Goal: Task Accomplishment & Management: Use online tool/utility

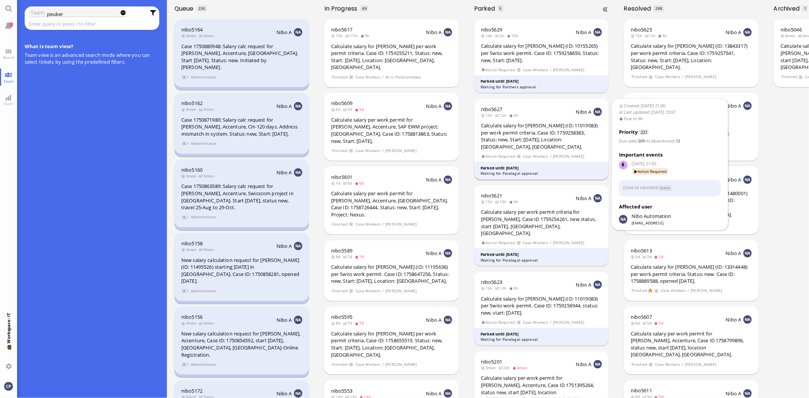
click at [519, 130] on div "Calculate salary for [PERSON_NAME] (ID: 11019083) per work permit criteria. Cas…" at bounding box center [541, 136] width 121 height 28
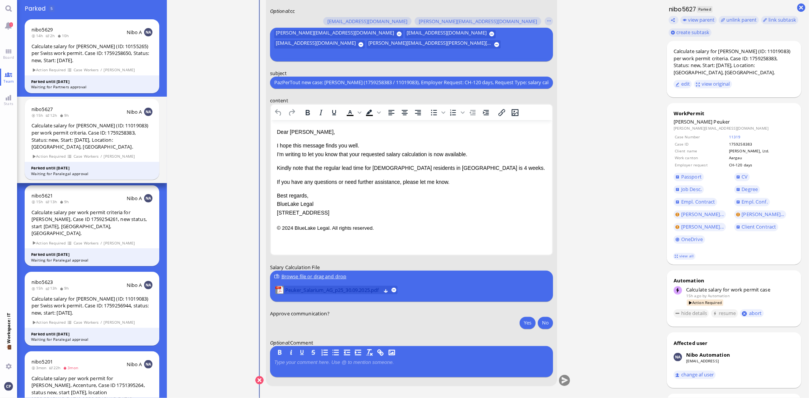
click at [314, 289] on span "Peuker_Salarium_AG_p25_30.09.2025.pdf" at bounding box center [333, 290] width 96 height 8
click at [532, 322] on button "Yes" at bounding box center [528, 323] width 16 height 12
click at [276, 154] on p "I hope this message finds you well. I'm writing to let you know that your reque…" at bounding box center [410, 149] width 269 height 17
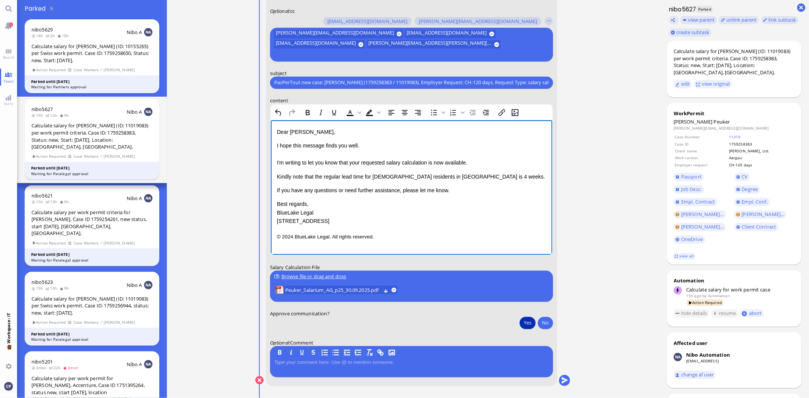
click at [380, 174] on p "Kindly note that the regular lead time for [DEMOGRAPHIC_DATA] residents in [GEO…" at bounding box center [410, 176] width 269 height 8
drag, startPoint x: 276, startPoint y: 203, endPoint x: 371, endPoint y: 262, distance: 111.3
click at [371, 248] on html "Dear [PERSON_NAME], I hope this message finds you well. I'm writing to let you …" at bounding box center [410, 184] width 281 height 129
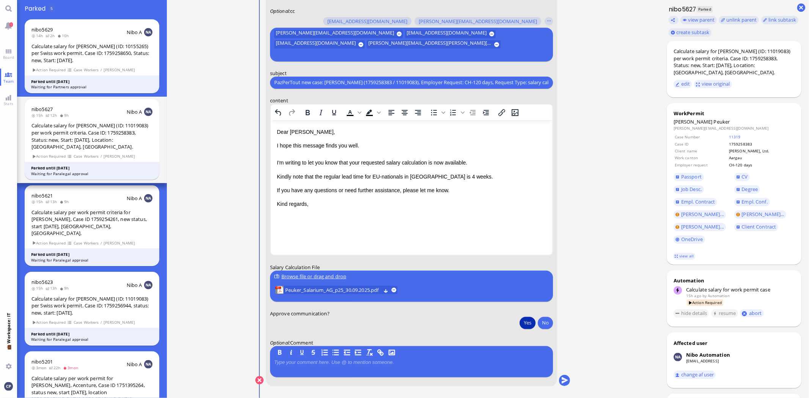
scroll to position [0, 24]
drag, startPoint x: 274, startPoint y: 82, endPoint x: 650, endPoint y: 83, distance: 376.2
click at [650, 83] on ticket "[DATE] 21:00 by Automation Automation Calculate eligible salary for work permit…" at bounding box center [413, 199] width 492 height 398
paste input "AW:"
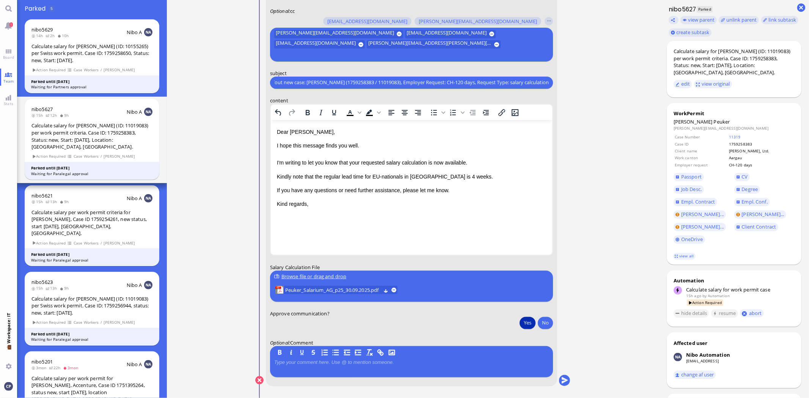
type input "AW: PazPerTout new case: [PERSON_NAME] (1759258383 / 11019083), Employer Reques…"
click at [567, 381] on button "submit" at bounding box center [564, 380] width 11 height 11
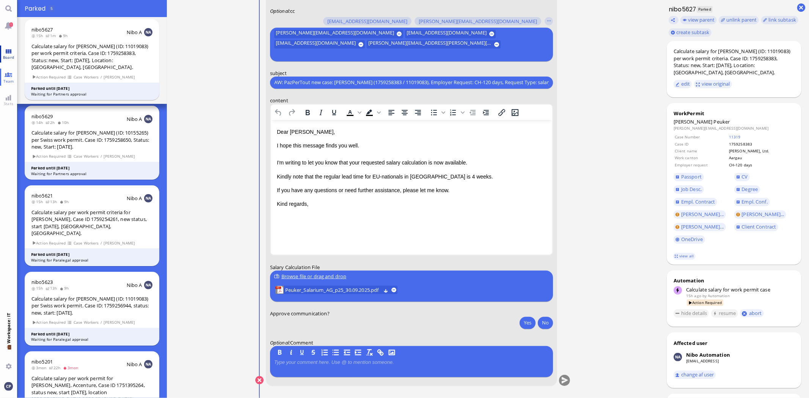
click at [6, 51] on link "Board" at bounding box center [8, 54] width 17 height 17
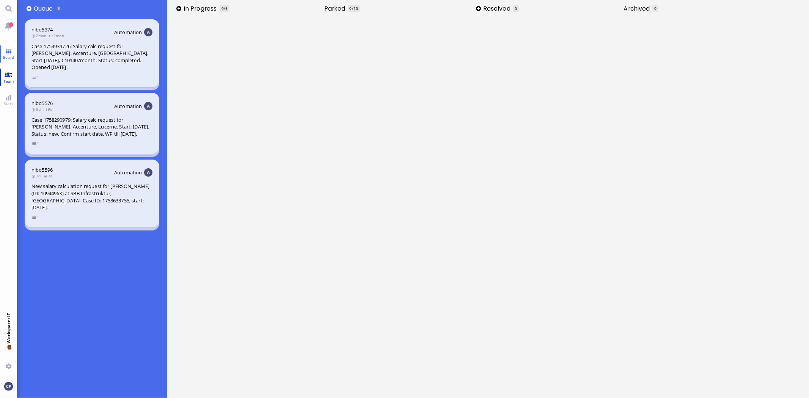
click at [9, 80] on span "Team" at bounding box center [9, 81] width 14 height 5
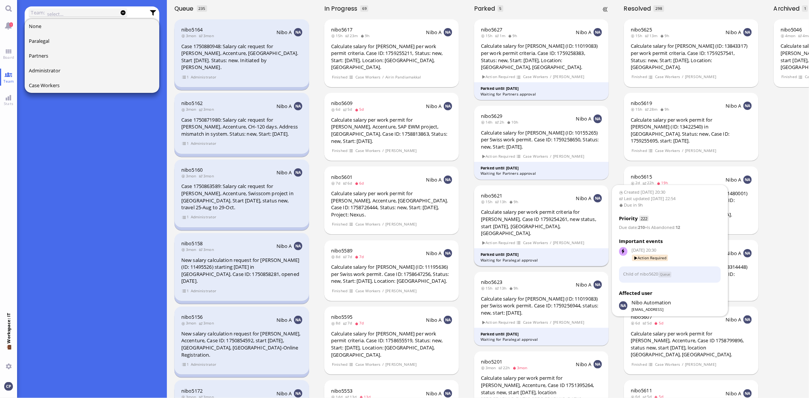
click at [536, 213] on div "Calculate salary per work permit criteria for [PERSON_NAME], Case ID 1759254261…" at bounding box center [541, 223] width 121 height 28
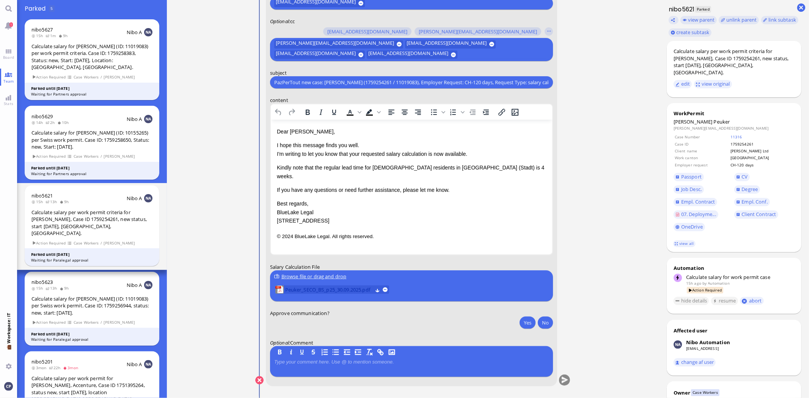
click at [320, 289] on span "Peuker_SECO_BS_p25_30.09.2025.pdf" at bounding box center [328, 290] width 87 height 8
click at [530, 322] on button "Yes" at bounding box center [528, 323] width 16 height 12
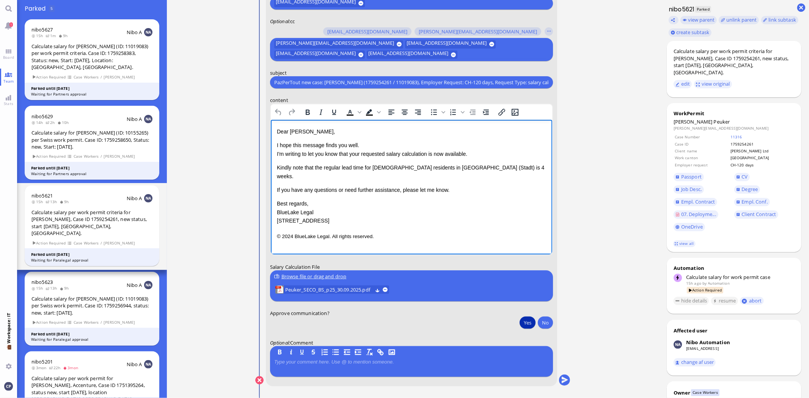
click at [276, 154] on p "I hope this message finds you well. I'm writing to let you know that your reque…" at bounding box center [410, 149] width 269 height 17
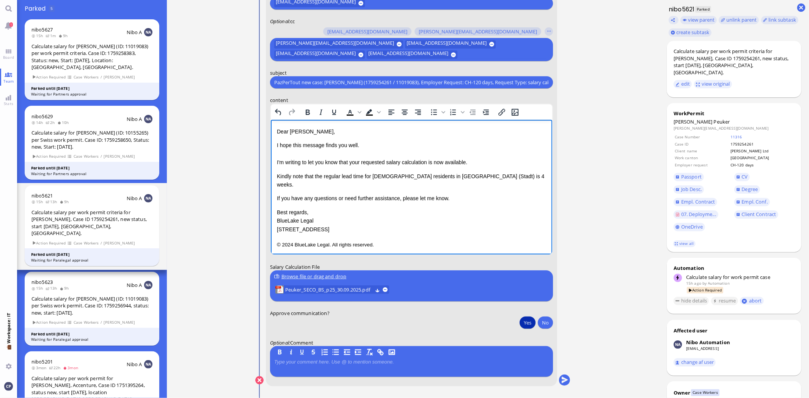
drag, startPoint x: 381, startPoint y: 174, endPoint x: 532, endPoint y: 221, distance: 158.1
click at [381, 175] on p "Kindly note that the regular lead time for [DEMOGRAPHIC_DATA] residents in [GEO…" at bounding box center [410, 180] width 269 height 17
click at [472, 177] on p "Kindly note that the regular lead time for EU-nationals ﻿ in [GEOGRAPHIC_DATA] …" at bounding box center [410, 180] width 269 height 17
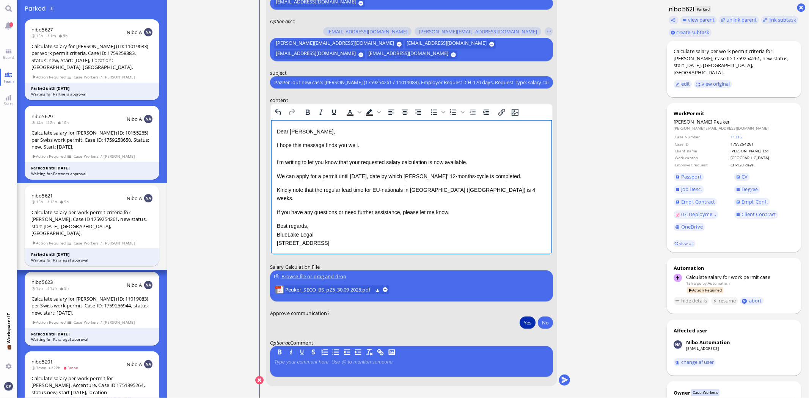
click at [275, 215] on html "Dear [PERSON_NAME], I hope this message finds you well. I'm writing to let you …" at bounding box center [410, 195] width 281 height 151
drag, startPoint x: 276, startPoint y: 216, endPoint x: 665, endPoint y: 378, distance: 421.6
click at [398, 263] on html "Dear [PERSON_NAME], I hope this message finds you well. I'm writing to let you …" at bounding box center [410, 195] width 281 height 151
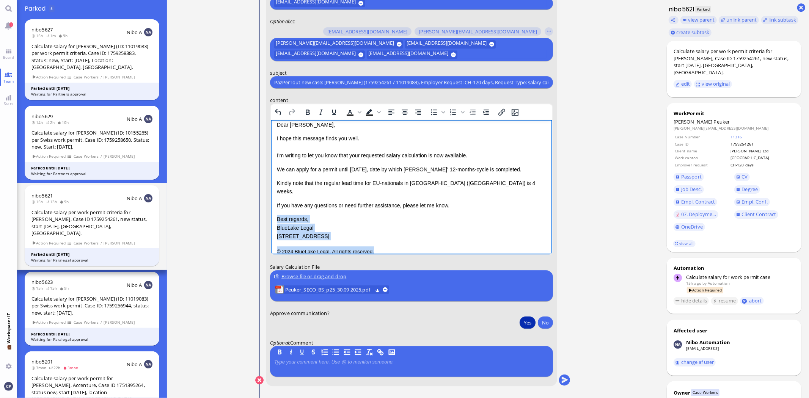
drag, startPoint x: 276, startPoint y: 217, endPoint x: 436, endPoint y: 255, distance: 163.7
click at [436, 255] on html "Dear [PERSON_NAME], I hope this message finds you well. I'm writing to let you …" at bounding box center [410, 188] width 281 height 151
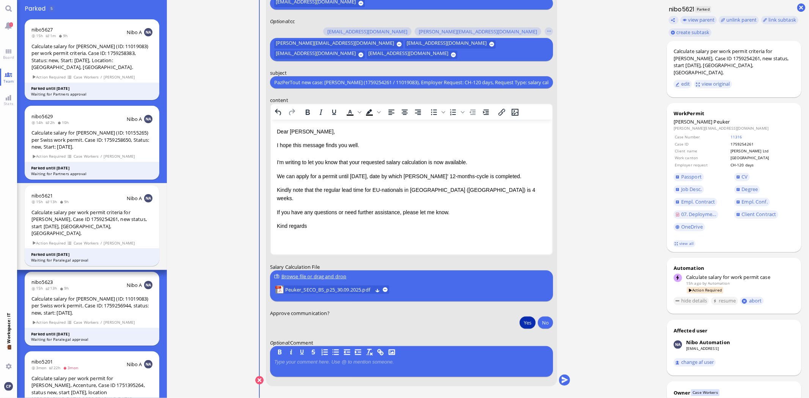
scroll to position [0, 24]
drag, startPoint x: 274, startPoint y: 84, endPoint x: 656, endPoint y: 86, distance: 381.9
click at [656, 86] on ticket "[DATE] 20:30 by Automation Automation Calculate eligible salary for work permit…" at bounding box center [413, 199] width 492 height 398
type input "AW: PazPerTout new case: [PERSON_NAME] (1759254261 / 11019083), Employer Reques…"
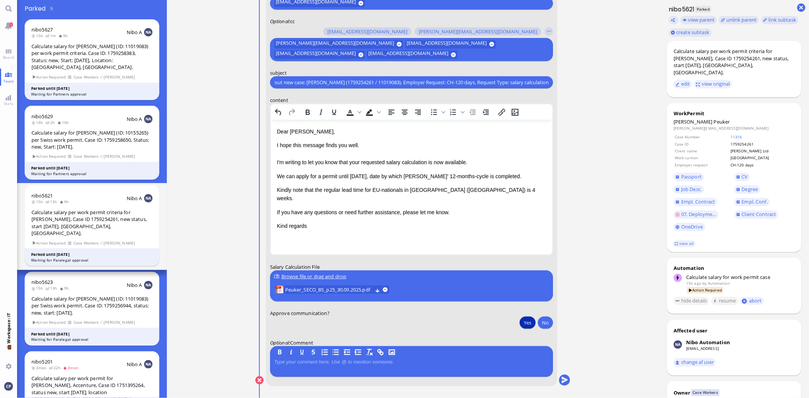
scroll to position [0, 0]
click at [583, 270] on nitautoscroll "[DATE] 20:30 by Automation Automation Calculate eligible salary for work permit…" at bounding box center [413, 199] width 350 height 398
click at [564, 378] on button "submit" at bounding box center [564, 380] width 11 height 11
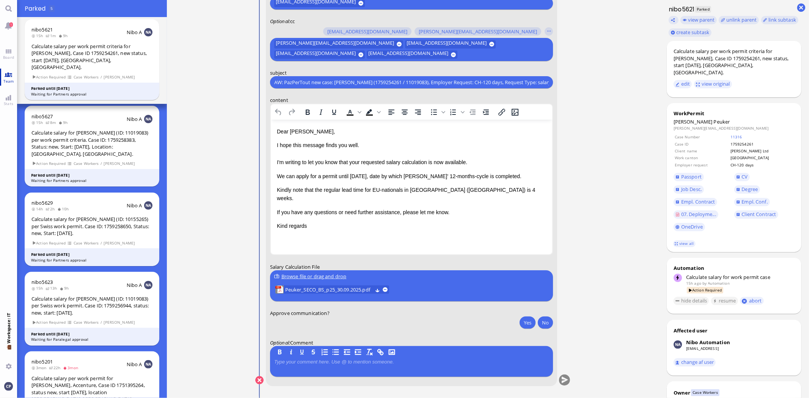
click at [4, 77] on link "Team" at bounding box center [8, 77] width 17 height 17
click at [6, 77] on link "Team" at bounding box center [8, 77] width 17 height 17
click at [9, 52] on link "Board" at bounding box center [8, 54] width 17 height 17
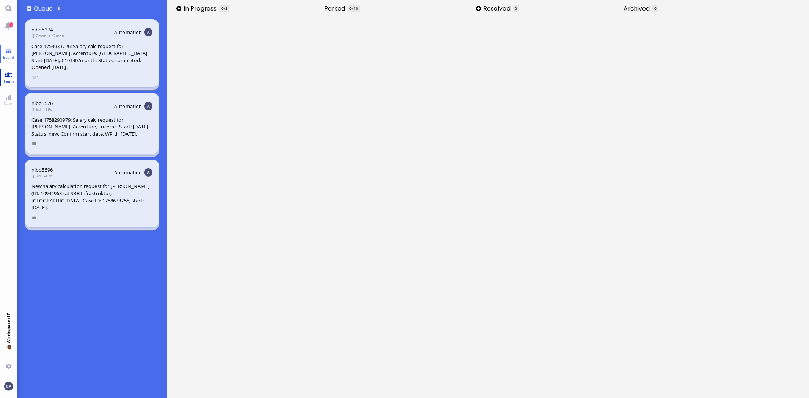
click at [10, 74] on link "Team" at bounding box center [8, 77] width 17 height 17
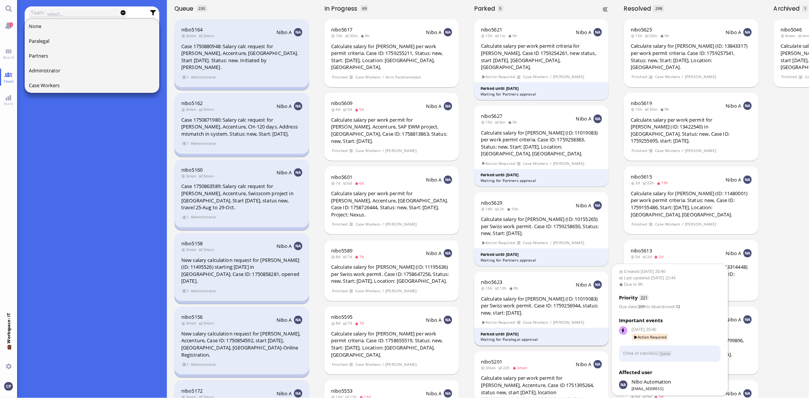
click at [539, 299] on div "Calculate salary for [PERSON_NAME] (ID: 11019083) per Swiss work permit. Case I…" at bounding box center [541, 305] width 121 height 21
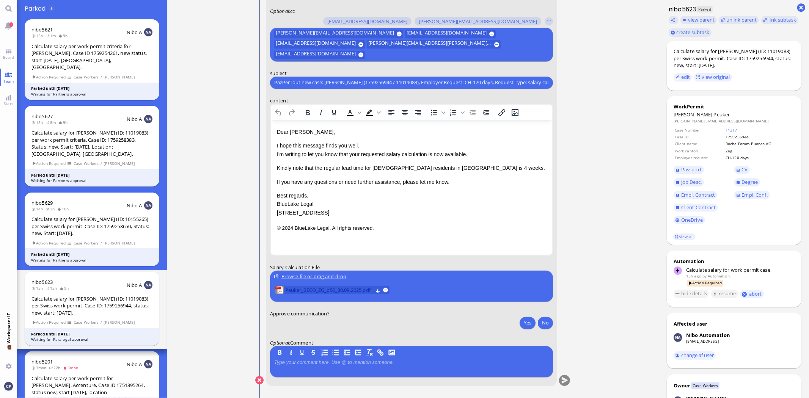
click at [320, 291] on span "Peuker_SECO_ZG_p50_30.09.2025.pdf" at bounding box center [329, 290] width 88 height 8
click at [276, 155] on html "Dear [PERSON_NAME], I hope this message finds you well. I'm writing to let you …" at bounding box center [410, 180] width 281 height 120
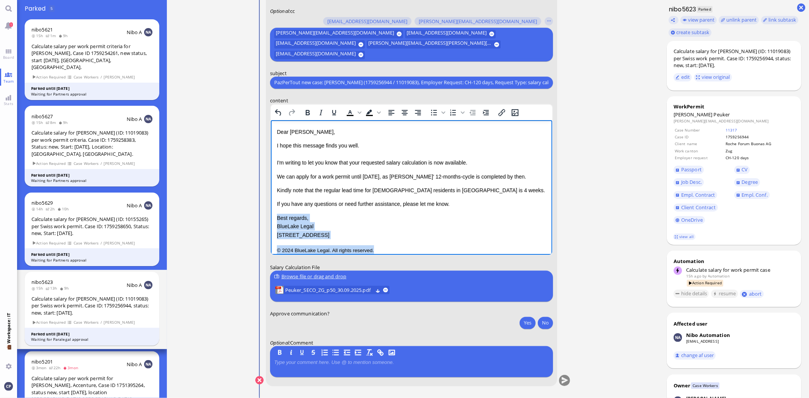
scroll to position [7, 0]
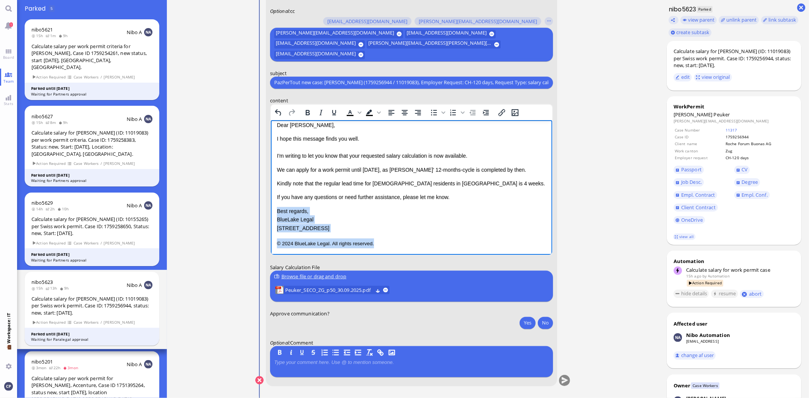
drag, startPoint x: 276, startPoint y: 217, endPoint x: 374, endPoint y: 263, distance: 107.6
click at [374, 256] on html "Dear [PERSON_NAME], I hope this message finds you well. I'm writing to let you …" at bounding box center [410, 184] width 281 height 143
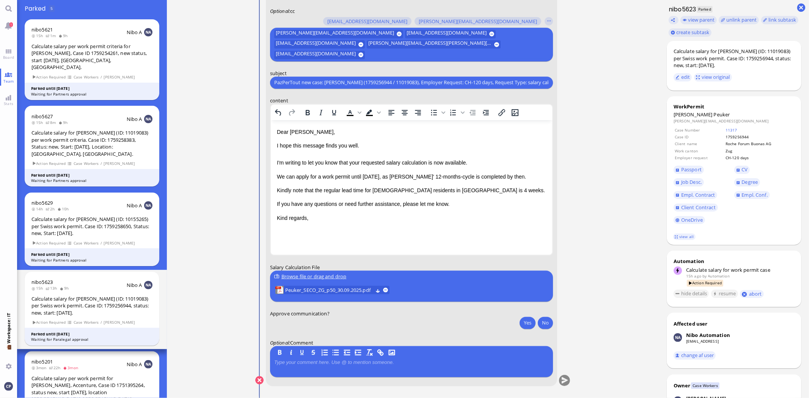
click at [275, 82] on input "PazPerTout new case: [PERSON_NAME] (1759256944 / 11019083), Employer Request: C…" at bounding box center [411, 83] width 275 height 8
type input "AW: PazPerTout new case: [PERSON_NAME] (1759256944 / 11019083), Employer Reques…"
click at [526, 324] on button "Yes" at bounding box center [528, 323] width 16 height 12
click at [562, 381] on button "submit" at bounding box center [564, 380] width 11 height 11
